Goal: Information Seeking & Learning: Check status

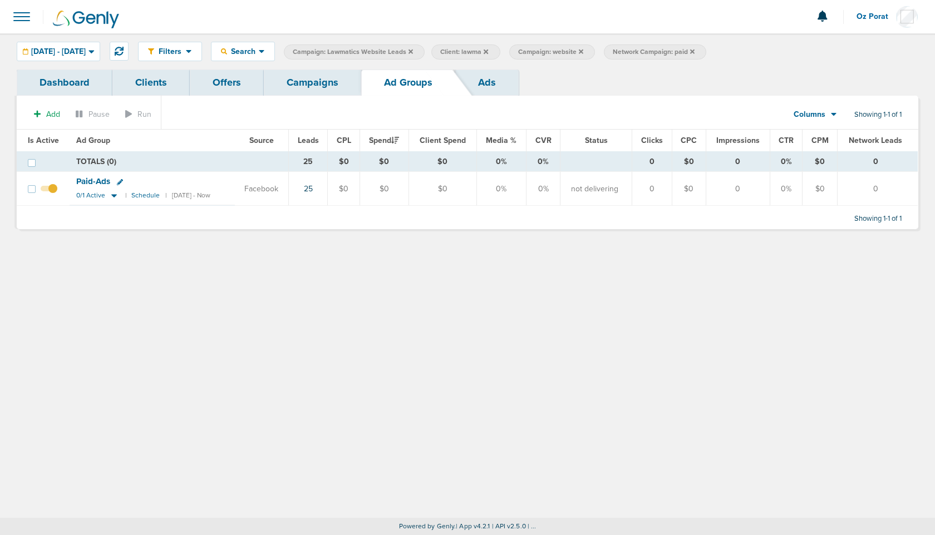
click at [706, 50] on label "Network Campaign: paid" at bounding box center [655, 52] width 102 height 15
click at [694, 51] on icon at bounding box center [692, 51] width 4 height 7
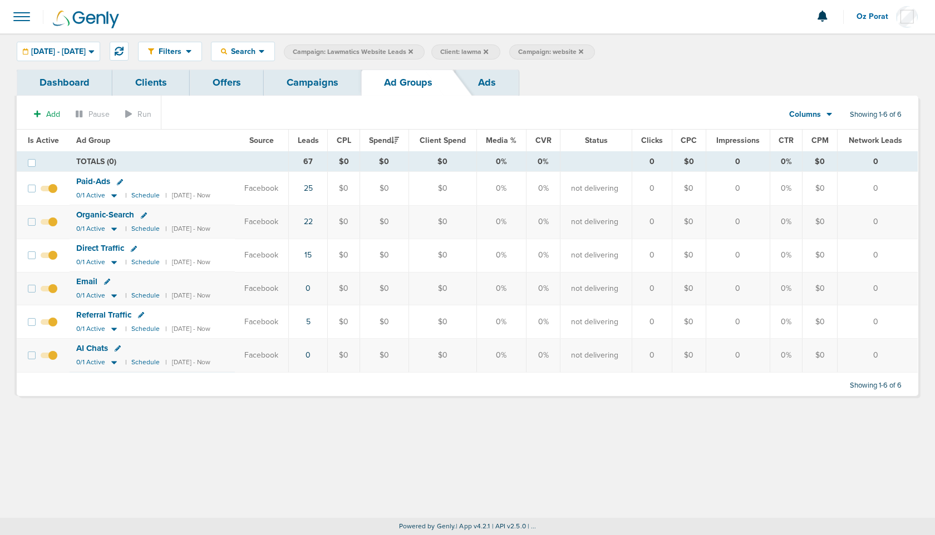
click at [413, 52] on icon at bounding box center [410, 51] width 4 height 4
click at [340, 48] on icon at bounding box center [338, 51] width 4 height 7
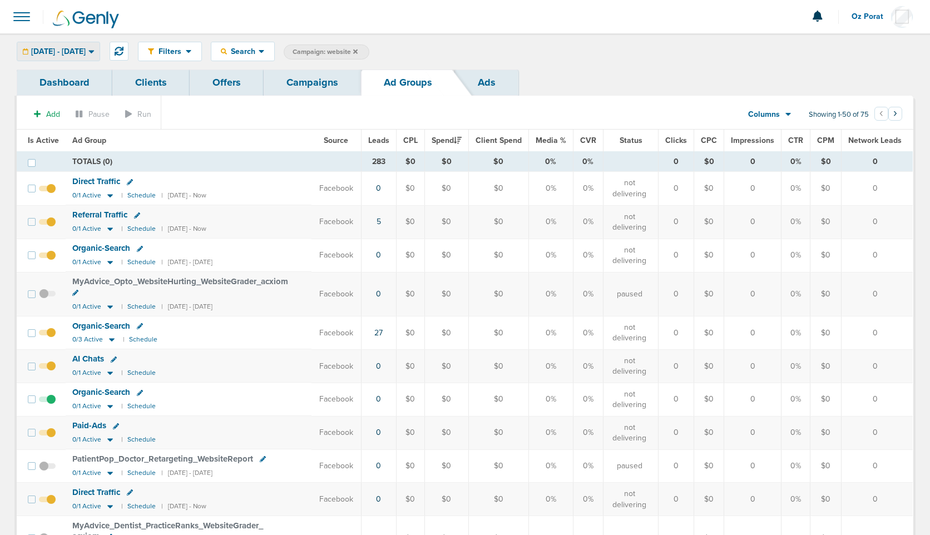
click at [100, 56] on div "03.10.2025 - 03.16.2025" at bounding box center [58, 51] width 82 height 18
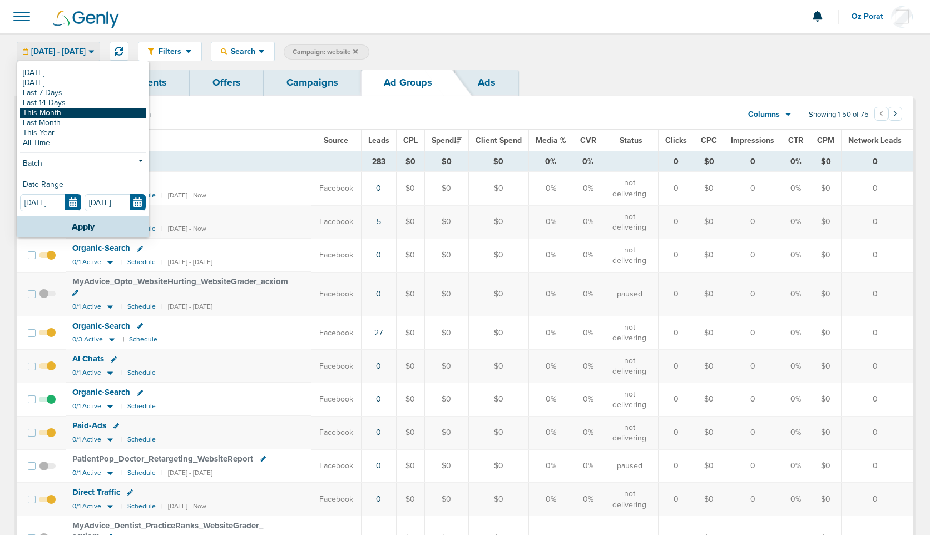
click at [56, 110] on link "This Month" at bounding box center [83, 113] width 126 height 10
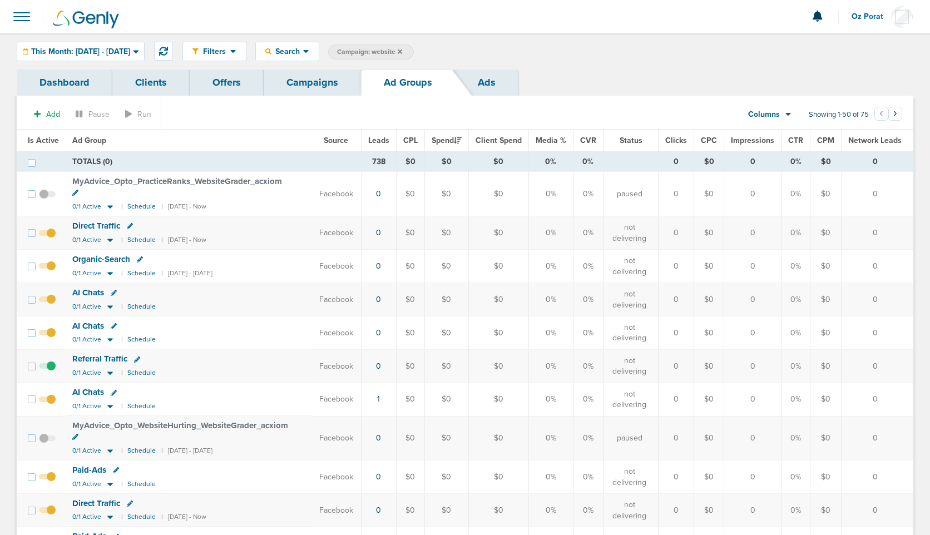
click at [386, 137] on span "Leads" at bounding box center [378, 140] width 21 height 9
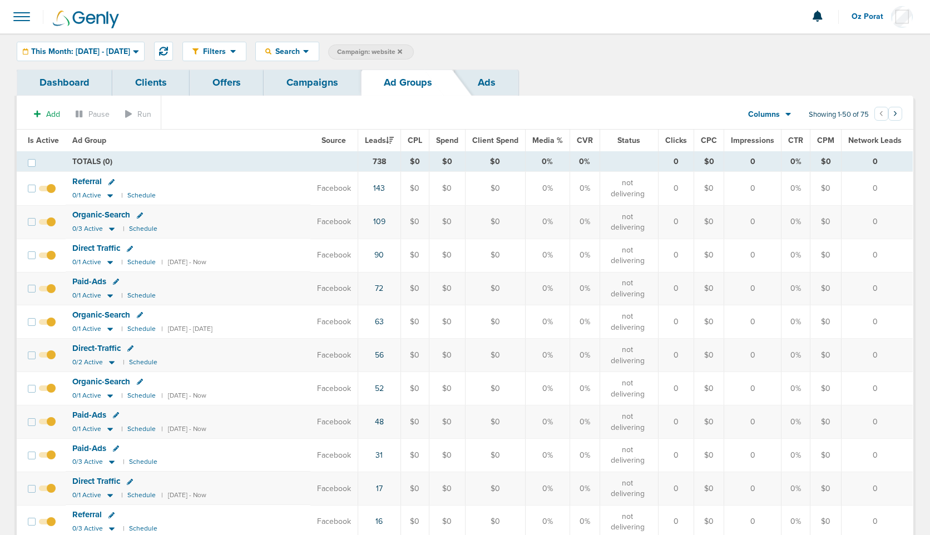
click at [298, 81] on link "Campaigns" at bounding box center [312, 83] width 97 height 26
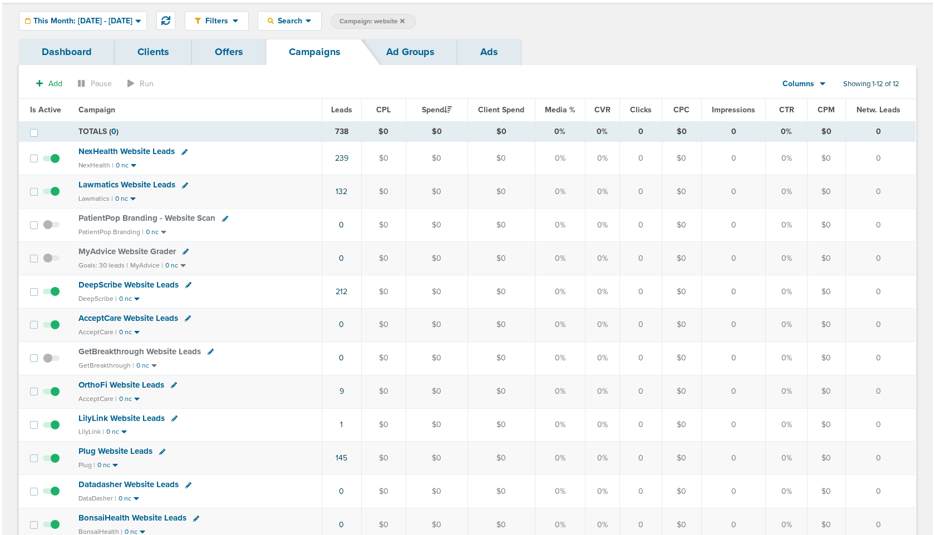
scroll to position [36, 0]
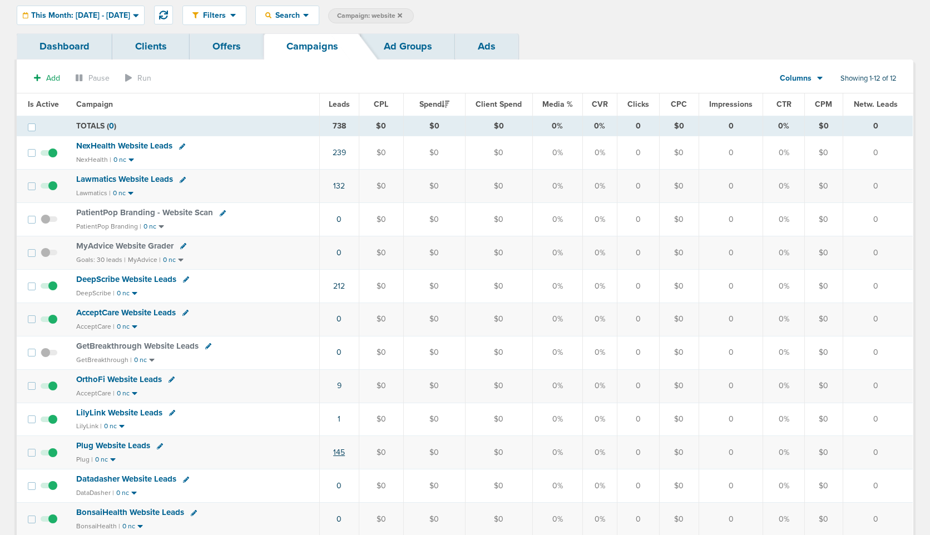
click at [339, 450] on link "145" at bounding box center [339, 452] width 12 height 9
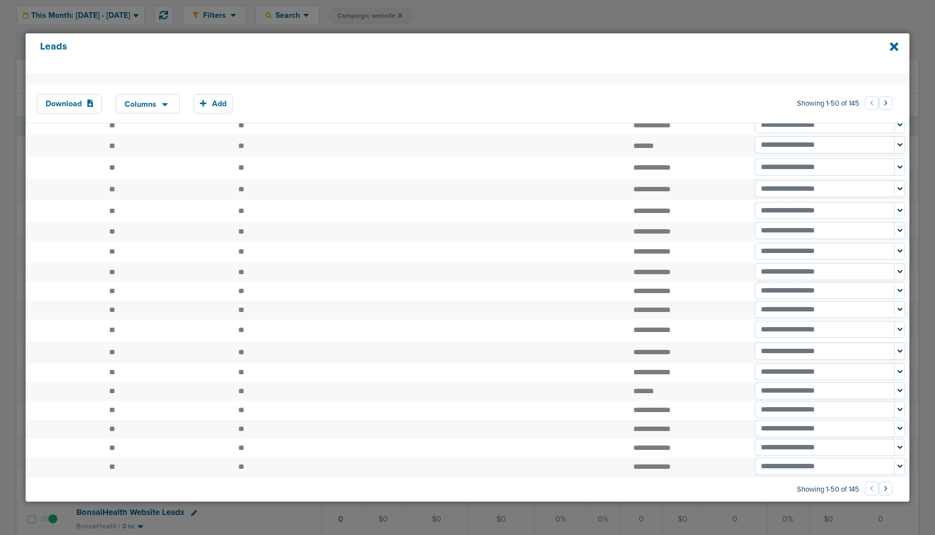
scroll to position [759, 0]
click at [883, 488] on button "›" at bounding box center [885, 489] width 14 height 14
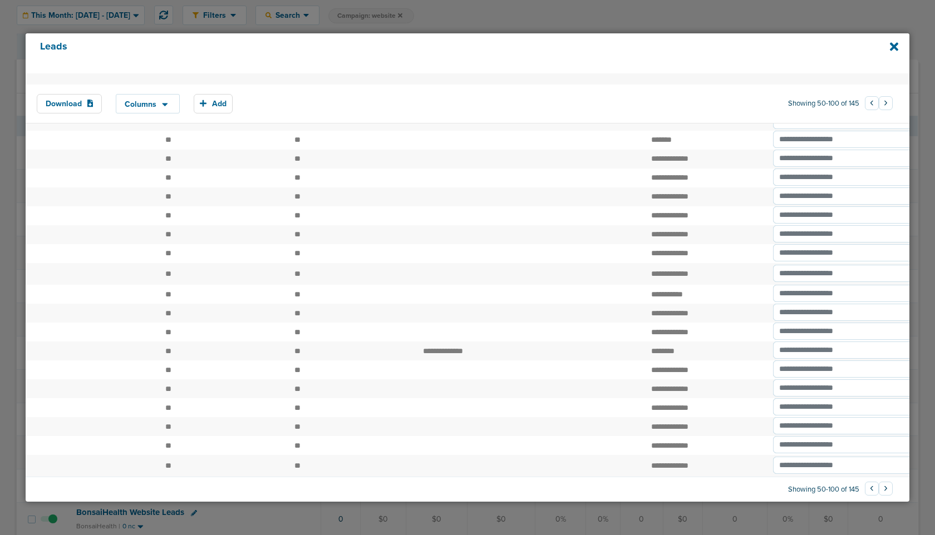
click at [878, 485] on button "›" at bounding box center [885, 489] width 14 height 14
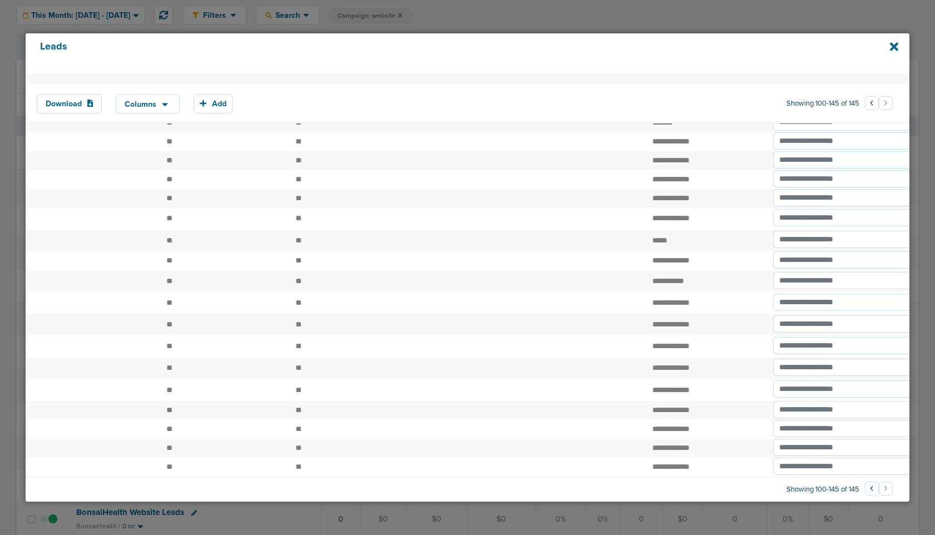
scroll to position [650, 0]
click at [880, 489] on li "›" at bounding box center [885, 489] width 14 height 13
click at [867, 487] on button "‹" at bounding box center [872, 489] width 14 height 14
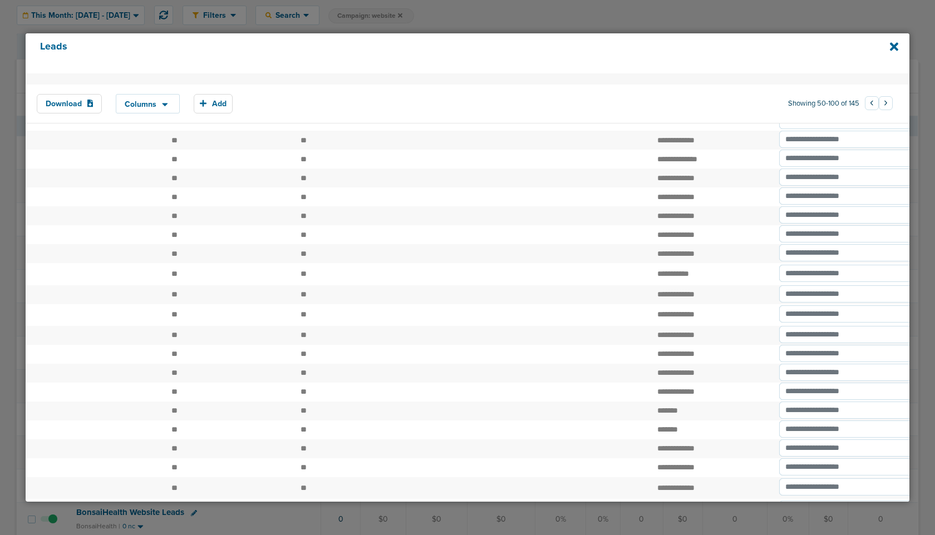
scroll to position [0, 0]
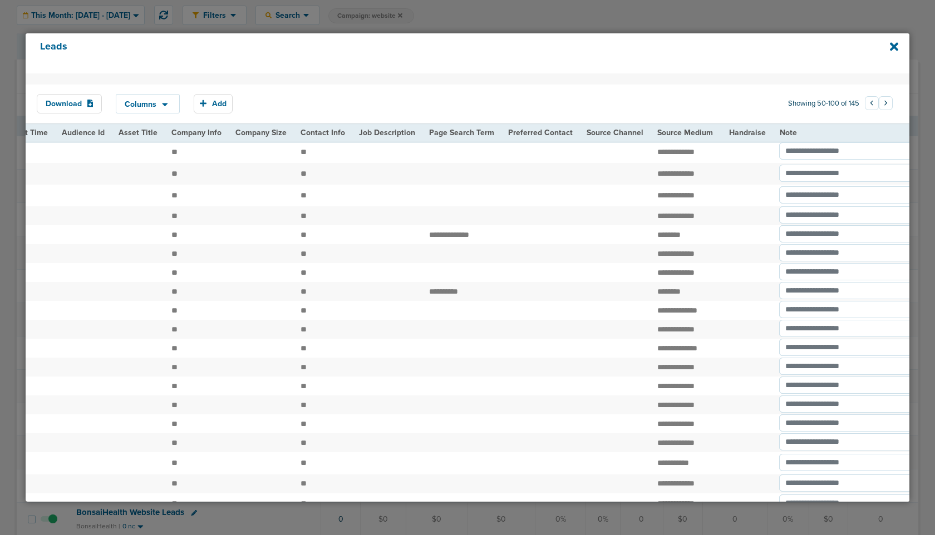
click at [867, 103] on button "‹" at bounding box center [872, 103] width 14 height 14
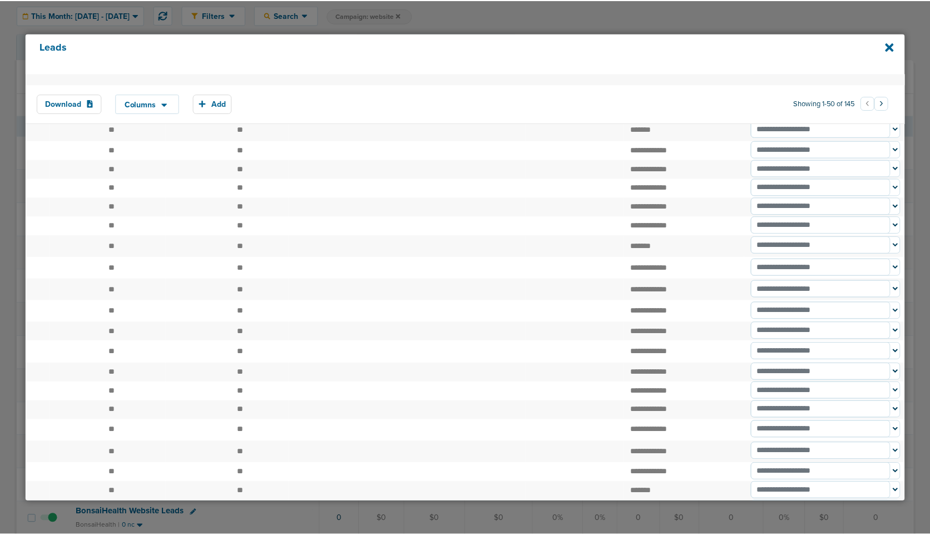
scroll to position [581, 0]
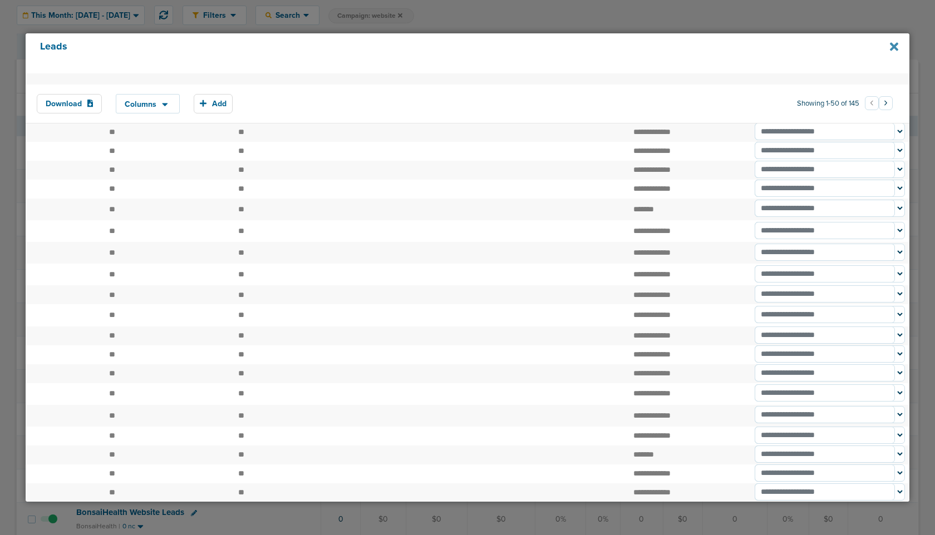
click at [892, 46] on icon at bounding box center [894, 47] width 8 height 8
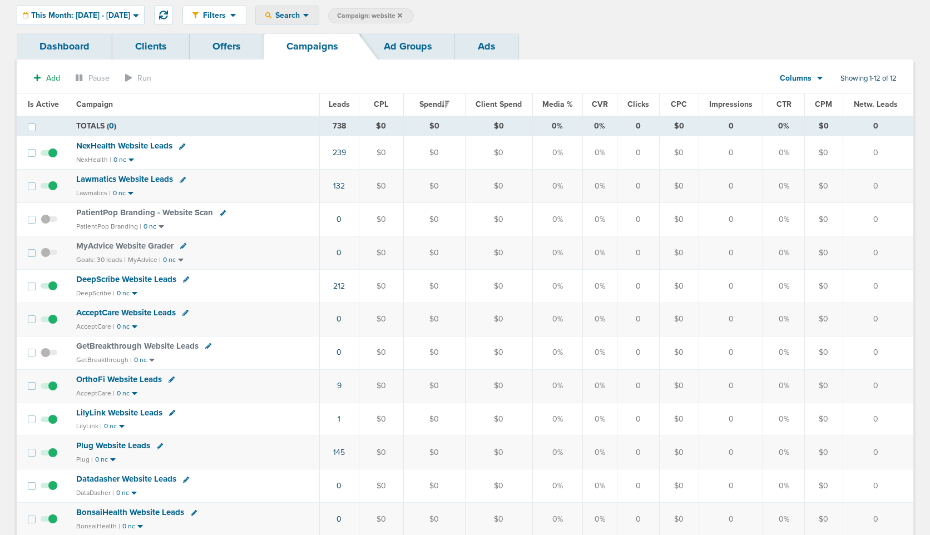
click at [303, 18] on span "Search" at bounding box center [287, 15] width 32 height 9
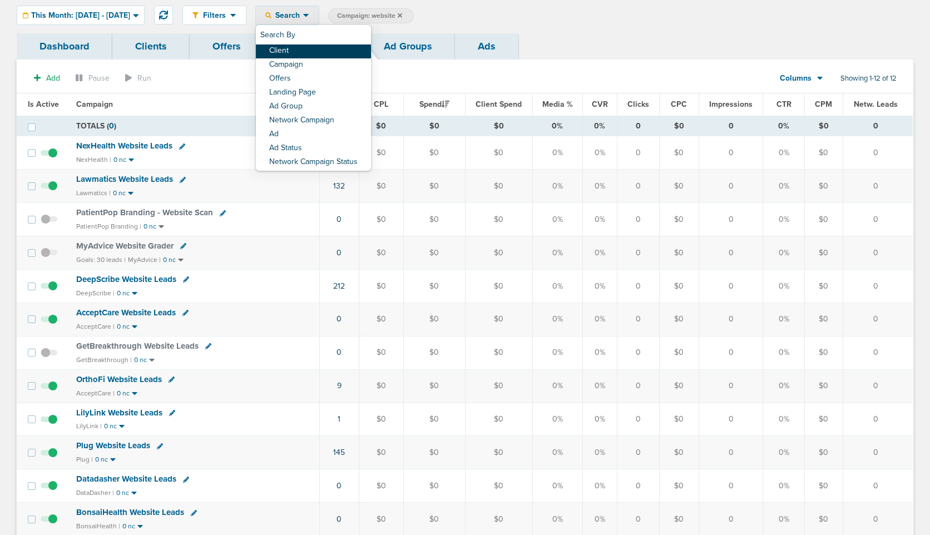
click at [322, 53] on link "Client" at bounding box center [313, 52] width 115 height 14
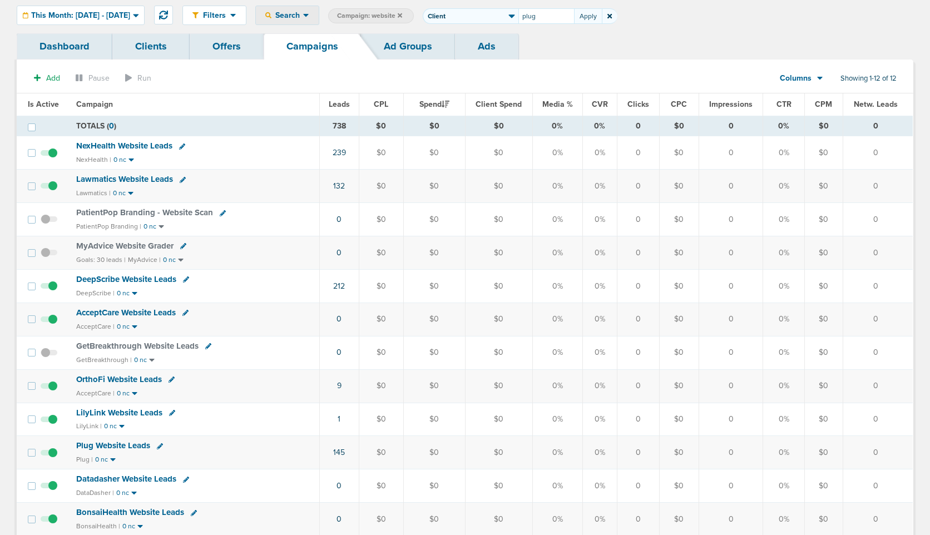
type input "plug"
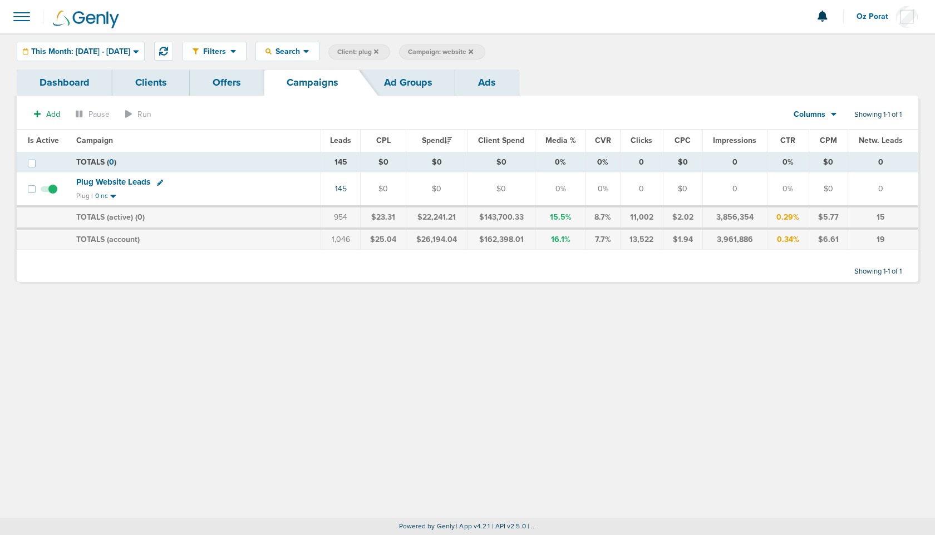
click at [473, 51] on icon at bounding box center [470, 51] width 4 height 7
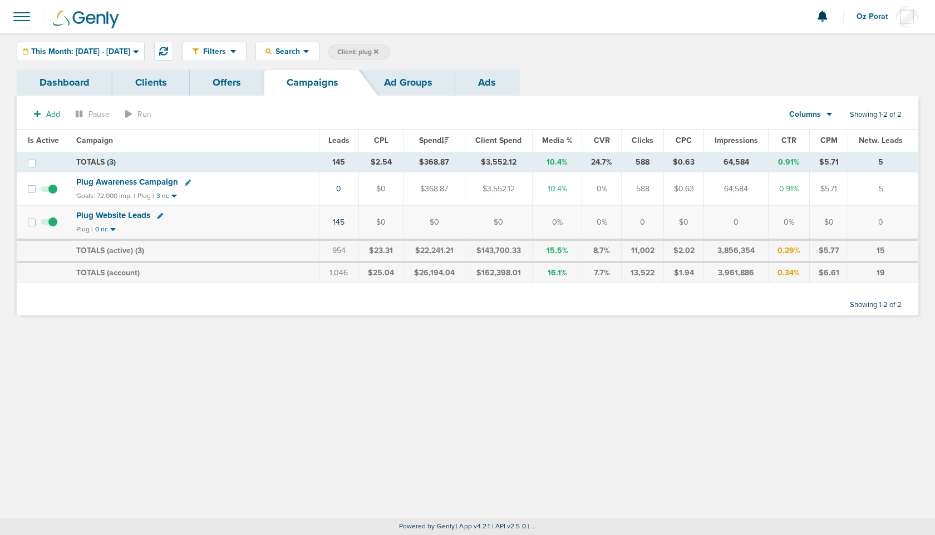
click at [142, 182] on span "Plug Awareness Campaign" at bounding box center [127, 182] width 102 height 10
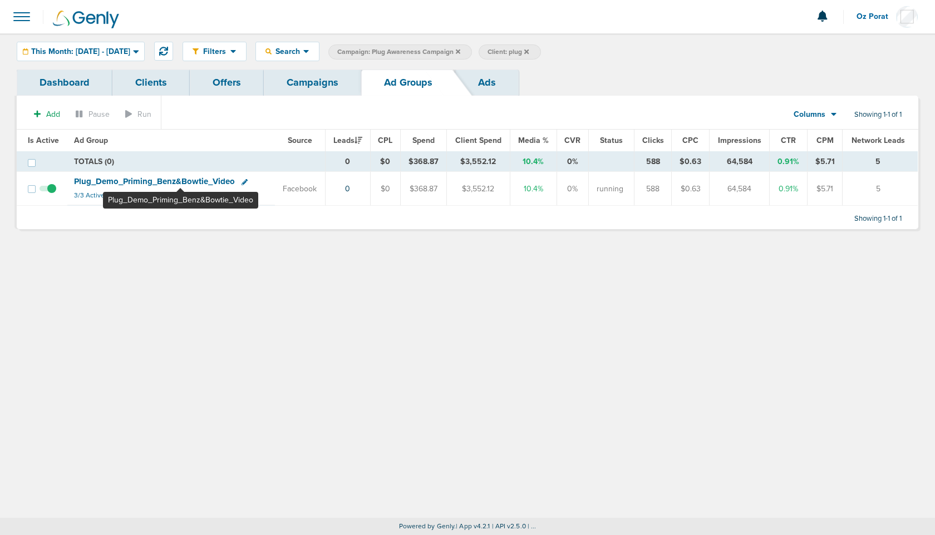
click at [180, 183] on span "Plug_ Demo_ Priming_ Benz&Bowtie_ Video" at bounding box center [154, 181] width 161 height 10
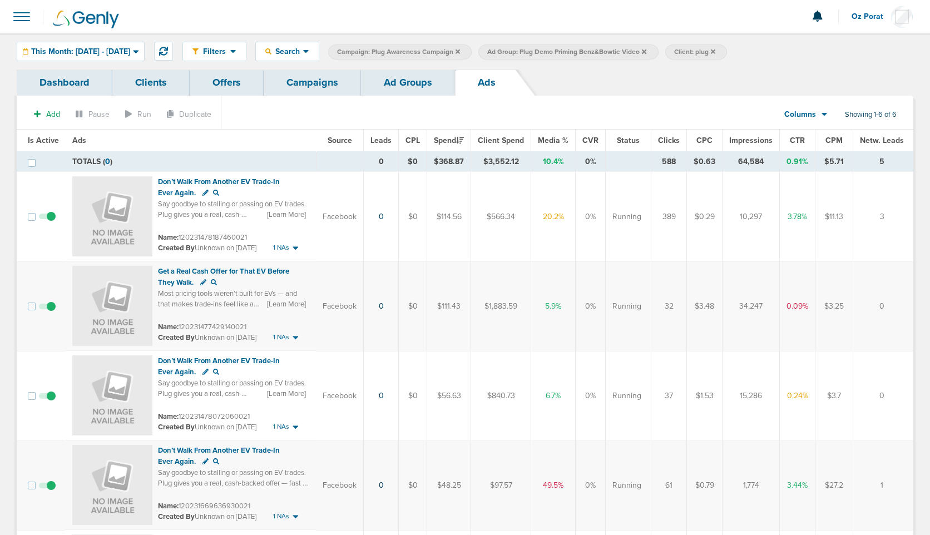
click at [394, 86] on link "Ad Groups" at bounding box center [408, 83] width 94 height 26
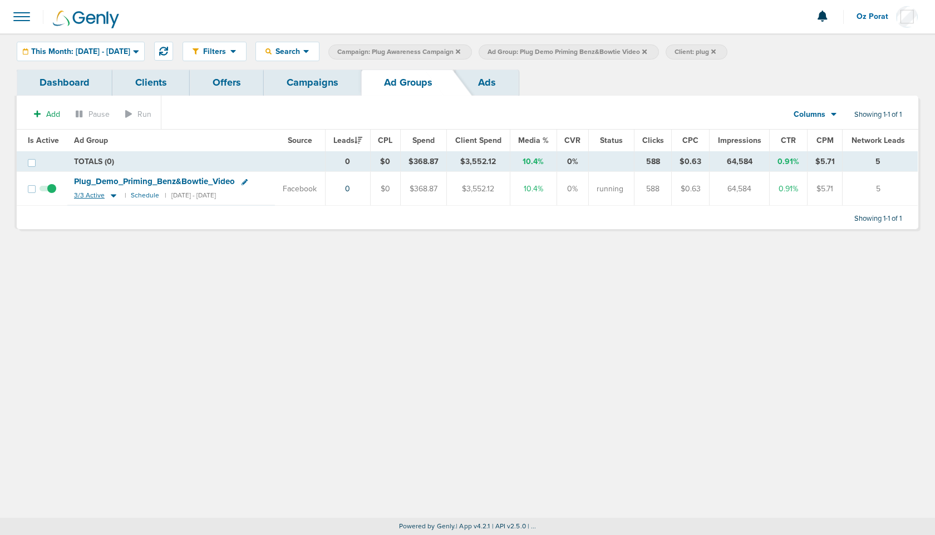
click at [83, 196] on span "3/3 Active" at bounding box center [89, 195] width 31 height 8
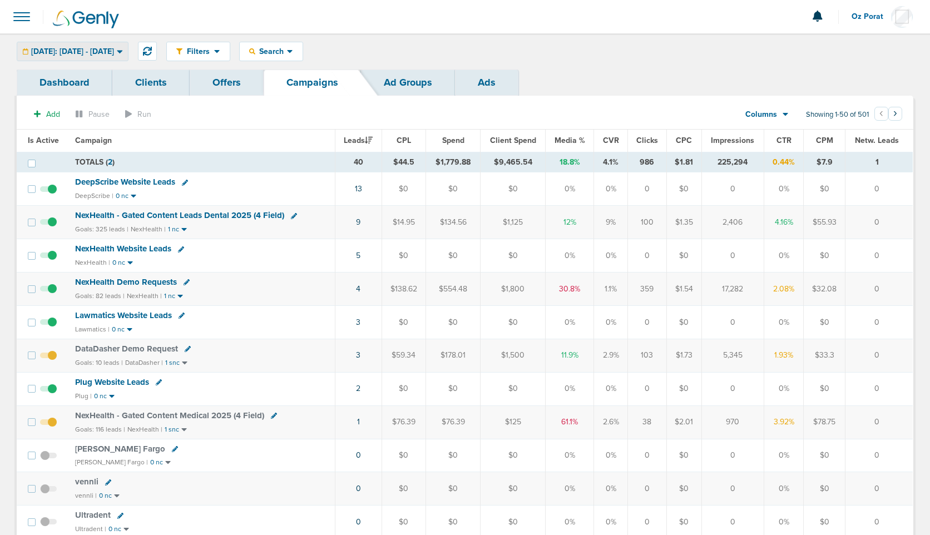
click at [121, 45] on div "[DATE]: [DATE] - [DATE]" at bounding box center [72, 51] width 111 height 18
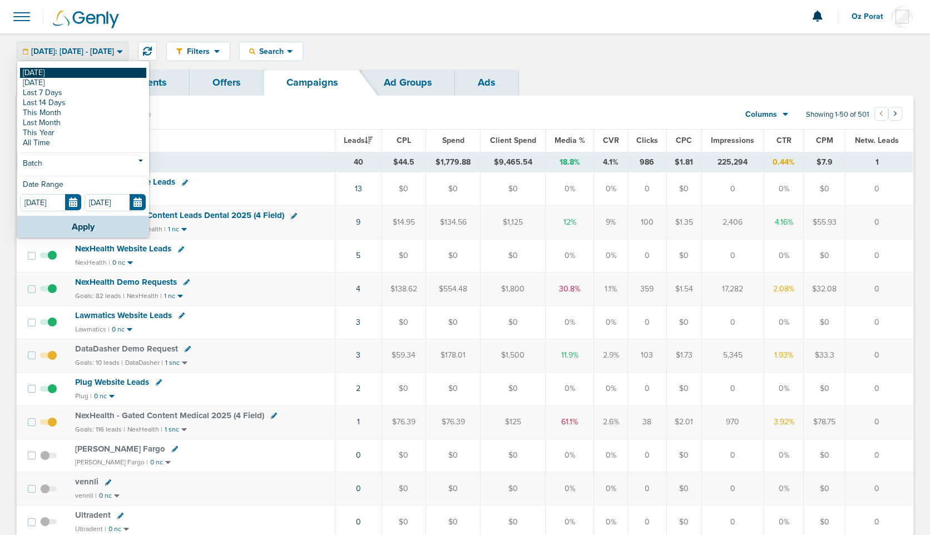
click at [66, 71] on link "[DATE]" at bounding box center [83, 73] width 126 height 10
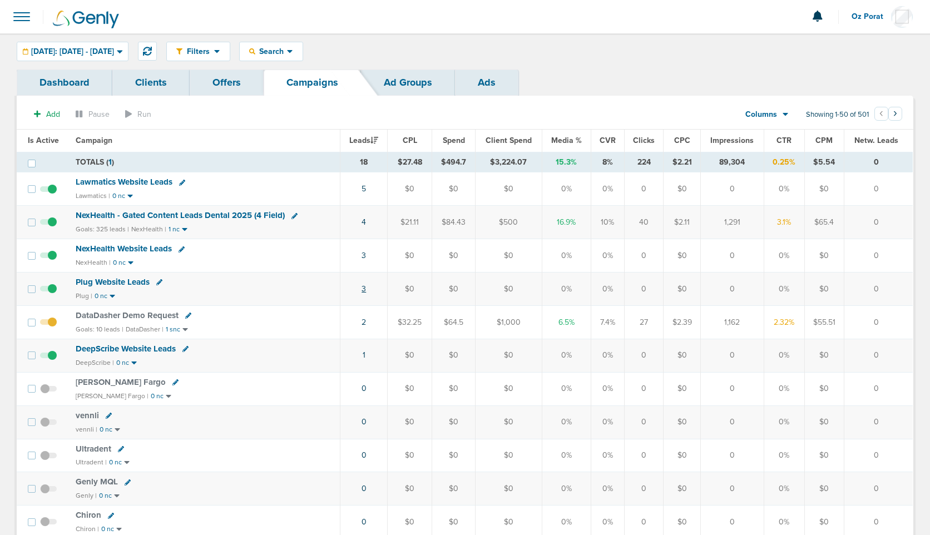
click at [363, 289] on link "3" at bounding box center [364, 288] width 4 height 9
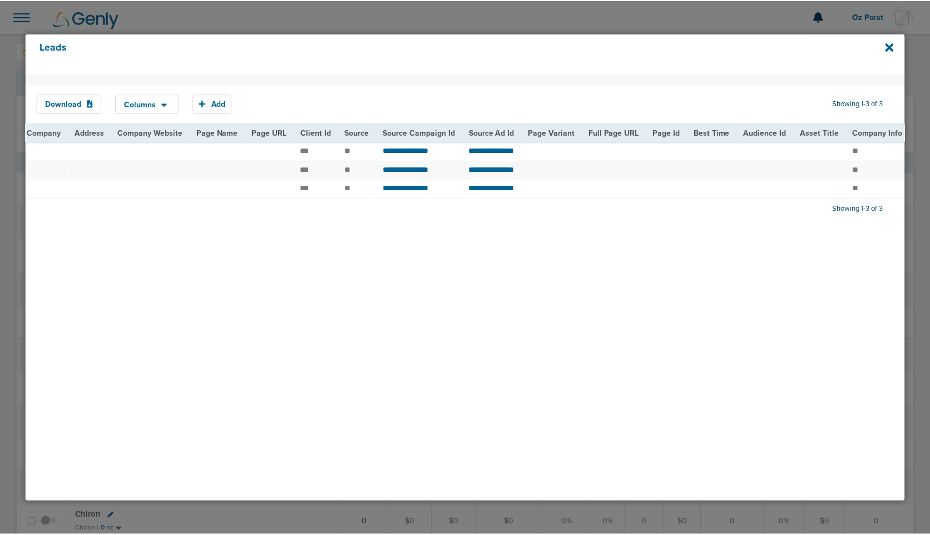
scroll to position [0, 226]
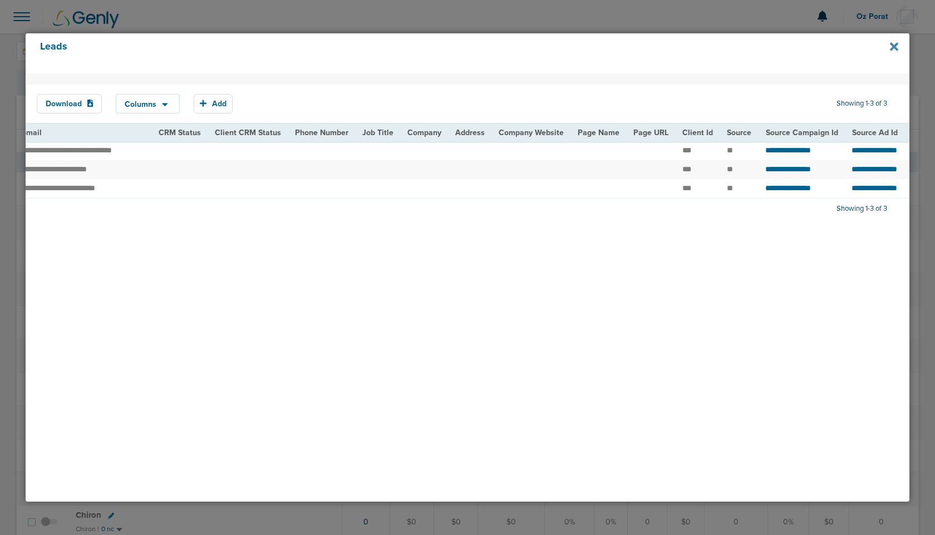
click at [896, 49] on icon at bounding box center [894, 47] width 8 height 8
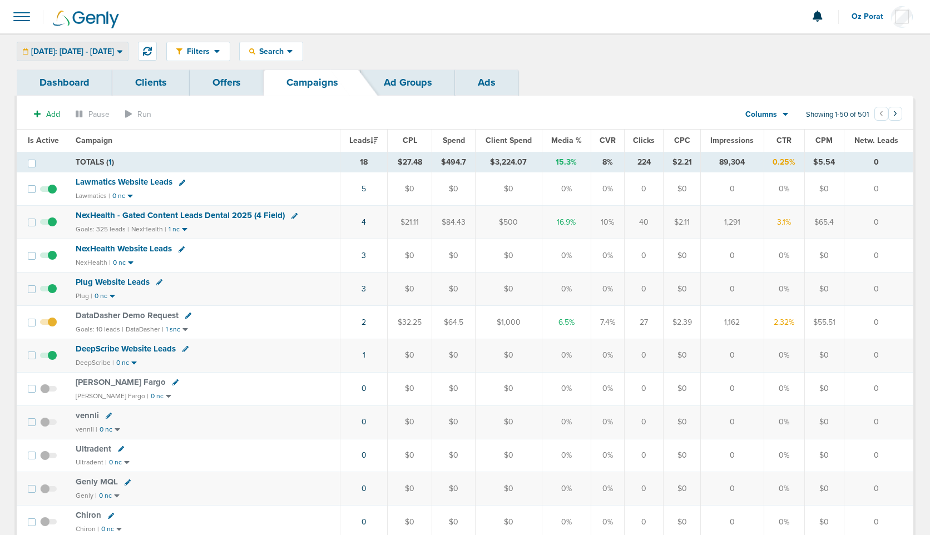
click at [113, 48] on span "[DATE]: [DATE] - [DATE]" at bounding box center [72, 52] width 83 height 8
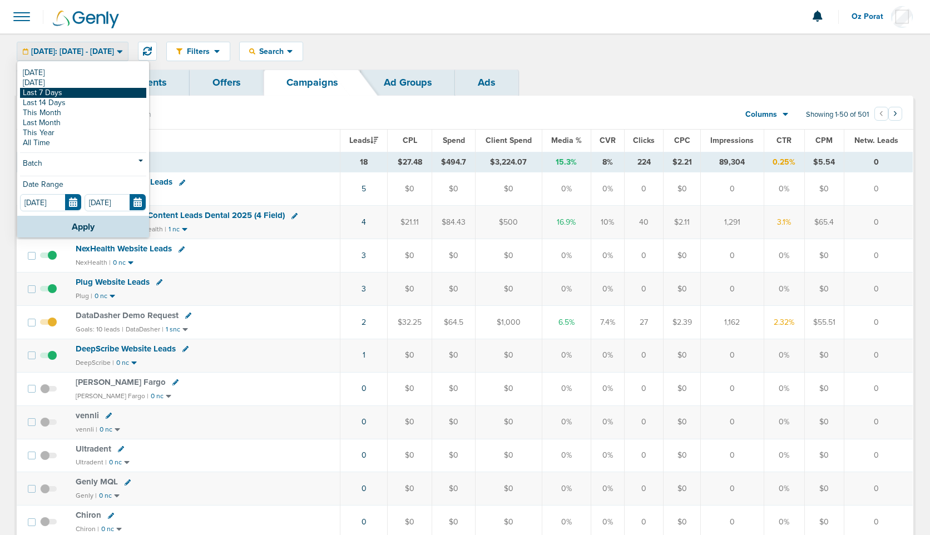
click at [82, 95] on link "Last 7 Days" at bounding box center [83, 93] width 126 height 10
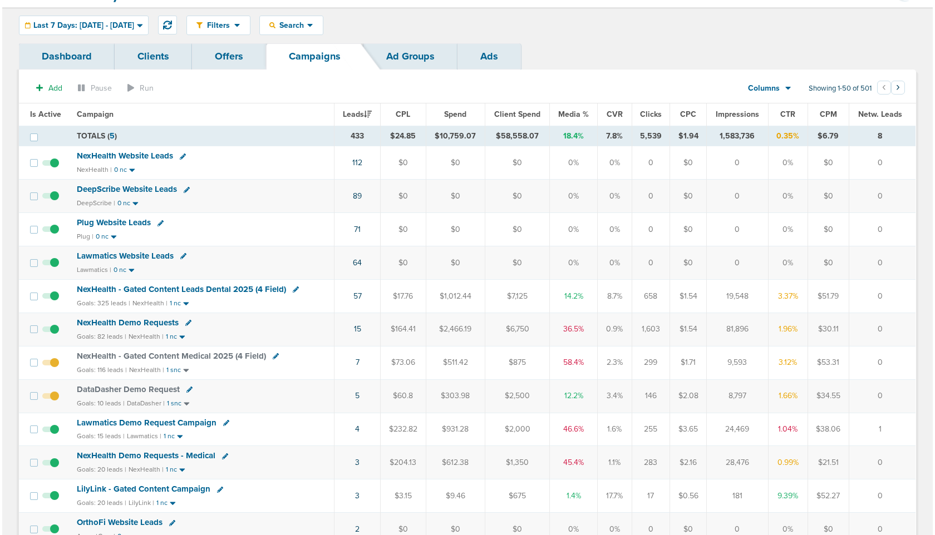
scroll to position [27, 0]
click at [358, 224] on link "71" at bounding box center [355, 228] width 7 height 9
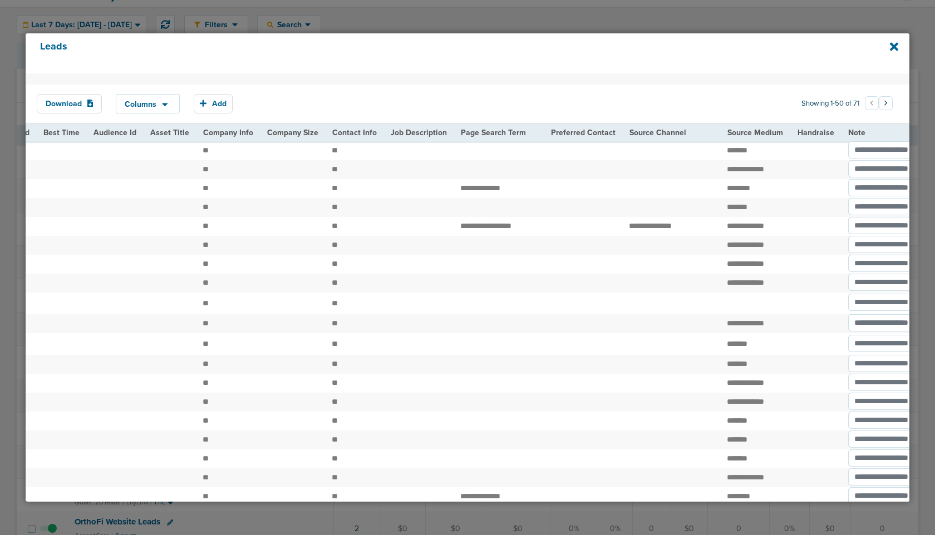
scroll to position [0, 1277]
drag, startPoint x: 449, startPoint y: 238, endPoint x: 545, endPoint y: 239, distance: 95.7
copy tr "*********"
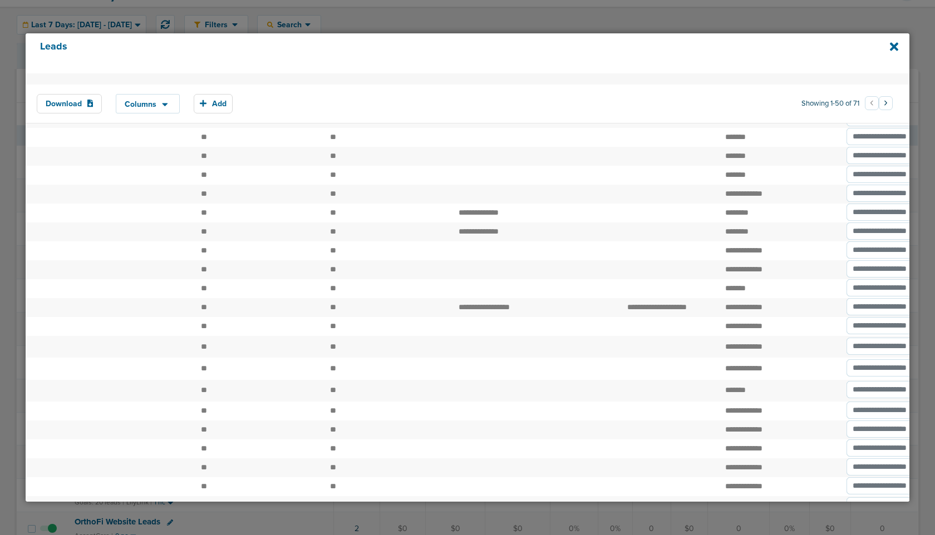
scroll to position [84, 0]
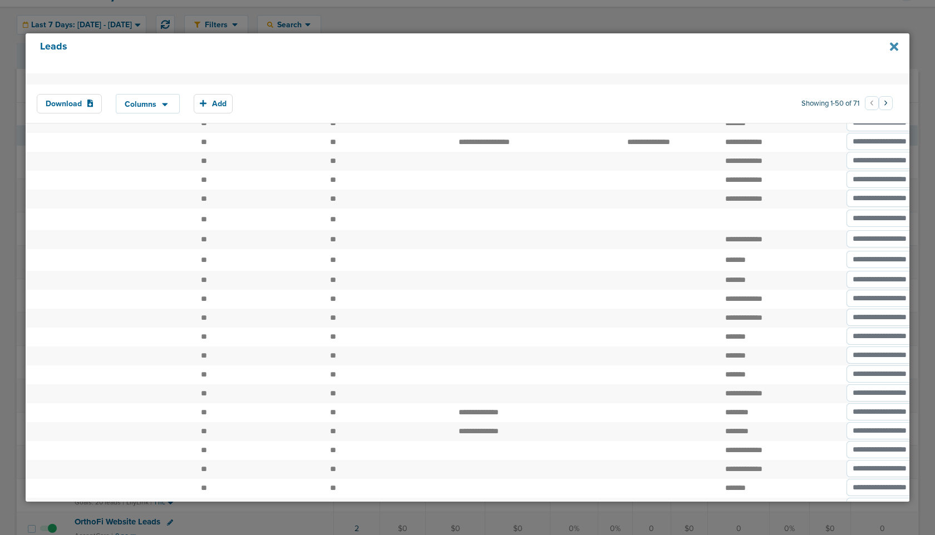
click at [895, 44] on icon at bounding box center [894, 47] width 8 height 8
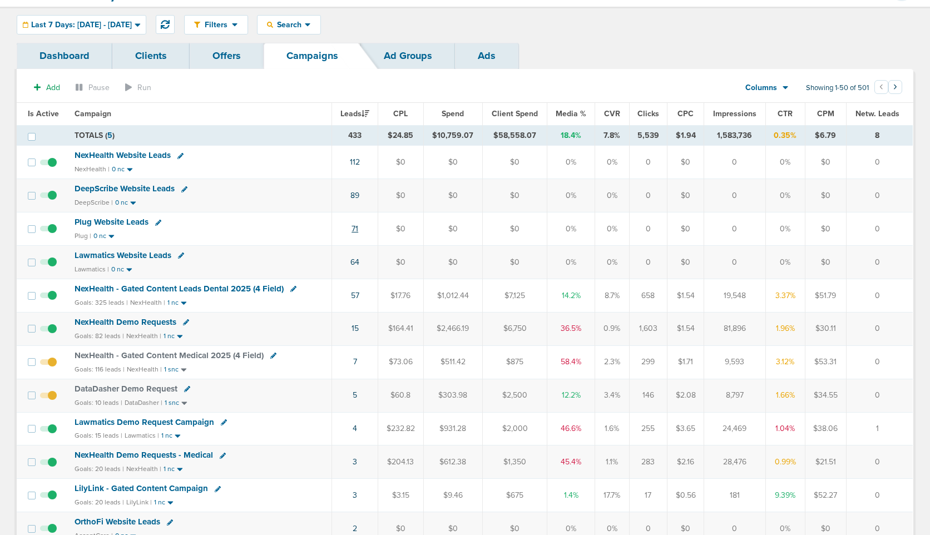
click at [358, 226] on link "71" at bounding box center [355, 228] width 7 height 9
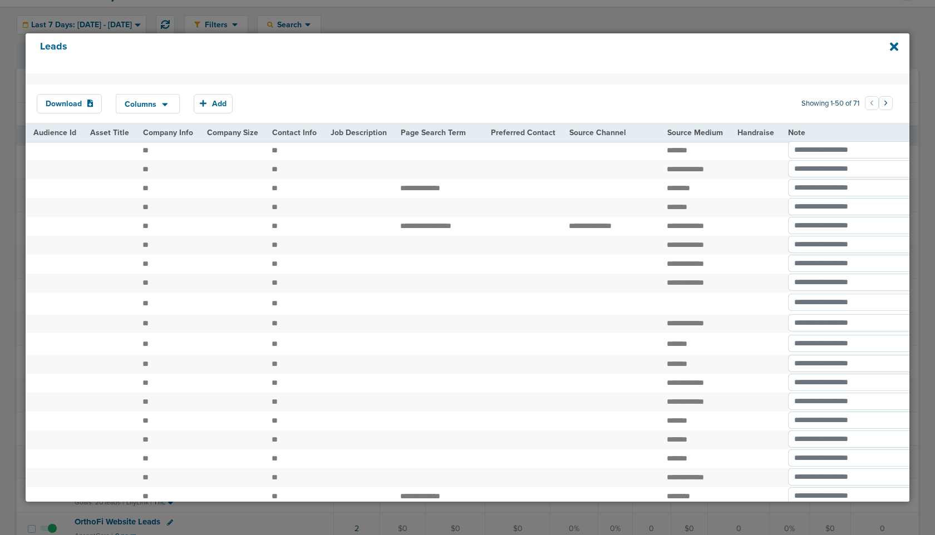
scroll to position [0, 1369]
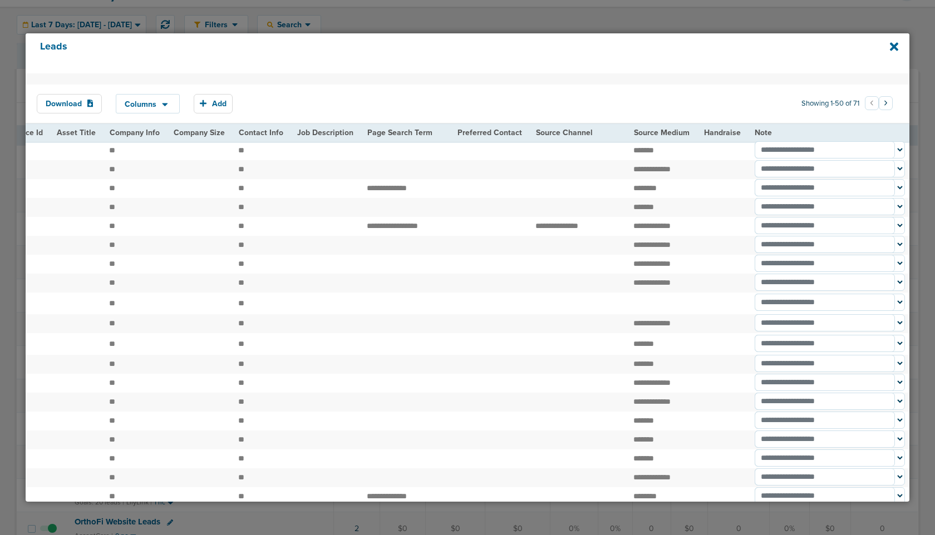
click at [408, 236] on td "**********" at bounding box center [405, 226] width 90 height 19
